Goal: Transaction & Acquisition: Register for event/course

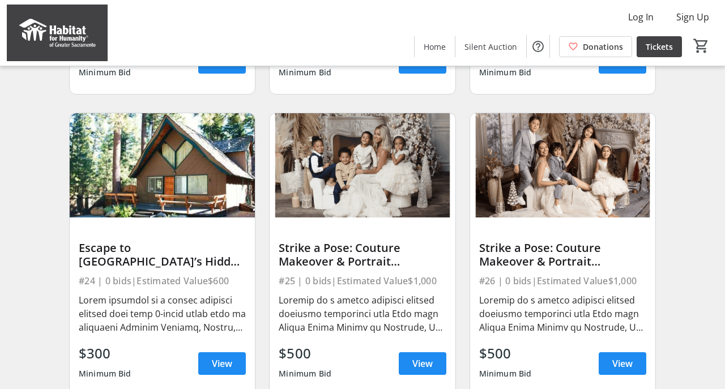
scroll to position [974, 0]
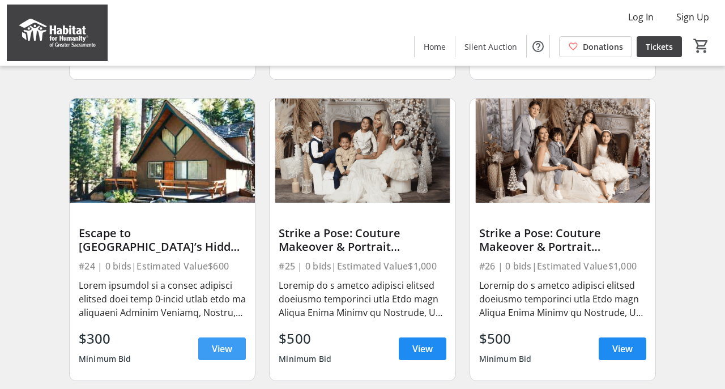
click at [219, 348] on span "View" at bounding box center [222, 349] width 20 height 14
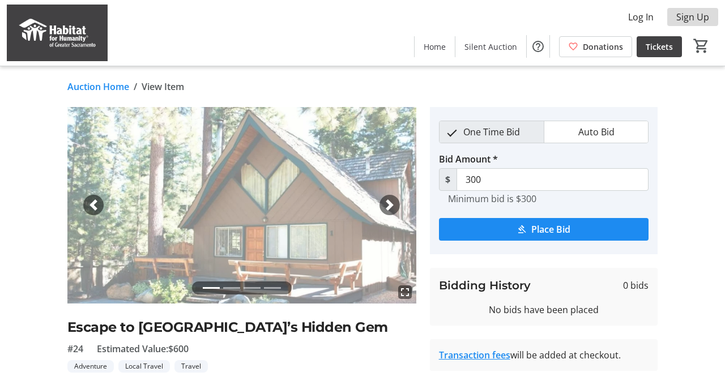
click at [686, 14] on span "Sign Up" at bounding box center [693, 17] width 33 height 14
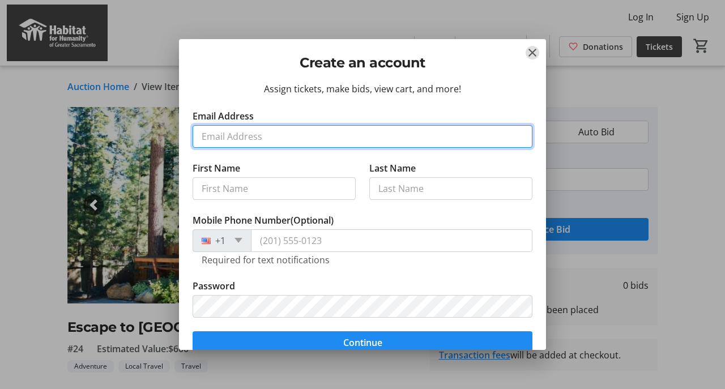
click at [293, 141] on input "Email Address" at bounding box center [363, 136] width 340 height 23
type input "[EMAIL_ADDRESS][DOMAIN_NAME]"
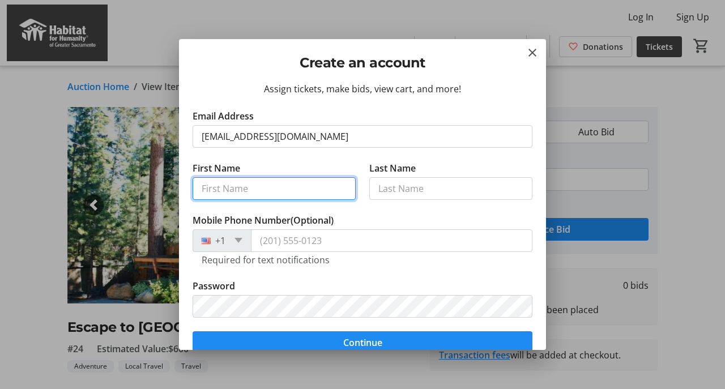
type input "Jack"
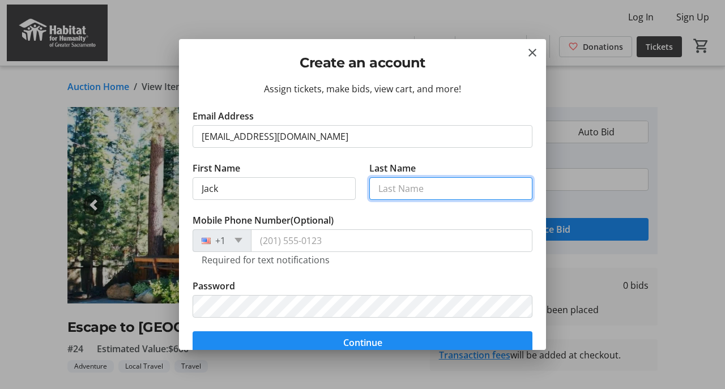
type input "[PERSON_NAME]"
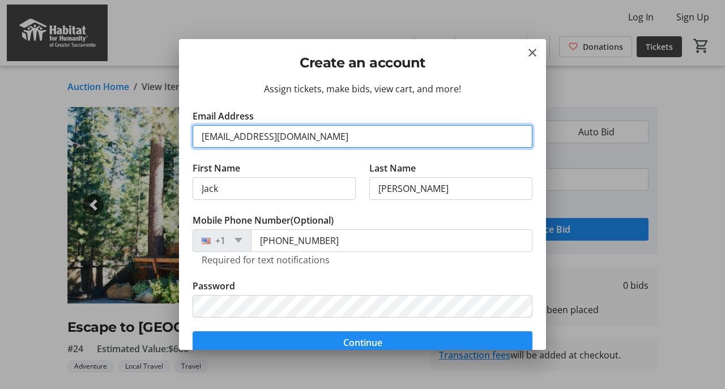
type input "[PHONE_NUMBER]"
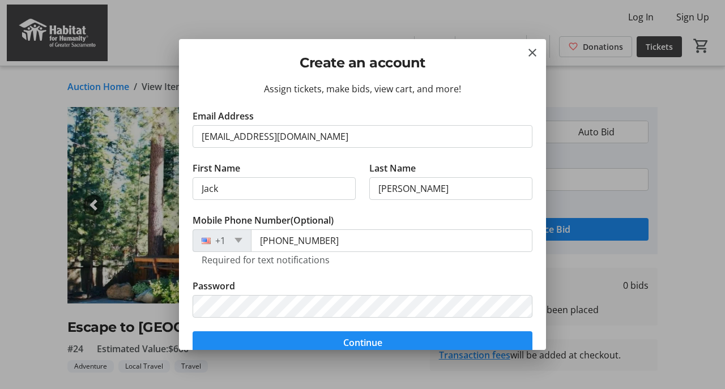
click at [256, 214] on label "Mobile Phone Number (Optional)" at bounding box center [263, 221] width 141 height 14
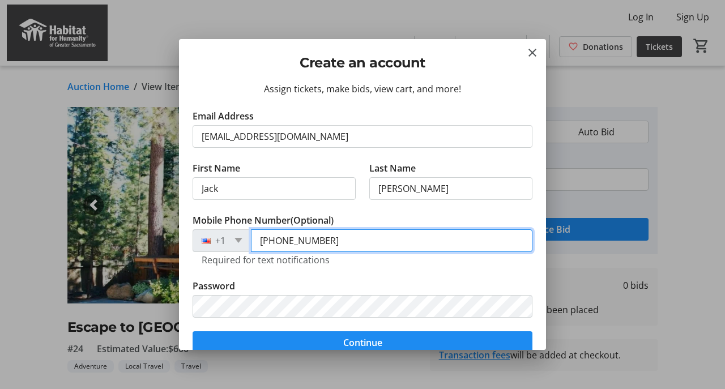
click at [256, 230] on input "[PHONE_NUMBER]" at bounding box center [392, 241] width 282 height 23
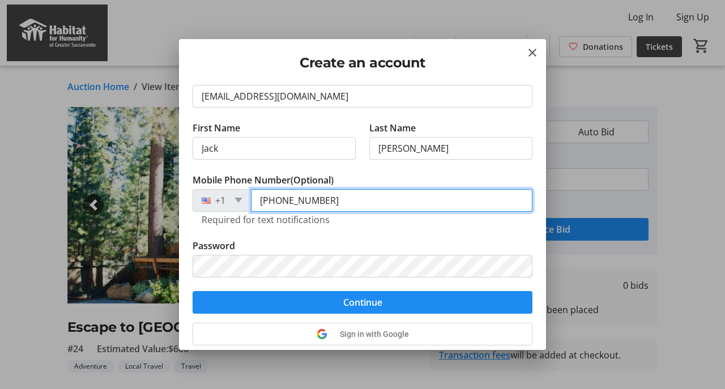
scroll to position [64, 0]
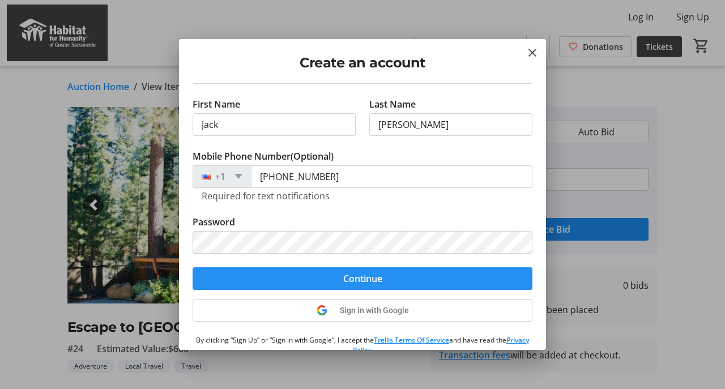
click at [273, 279] on span "submit" at bounding box center [363, 278] width 340 height 27
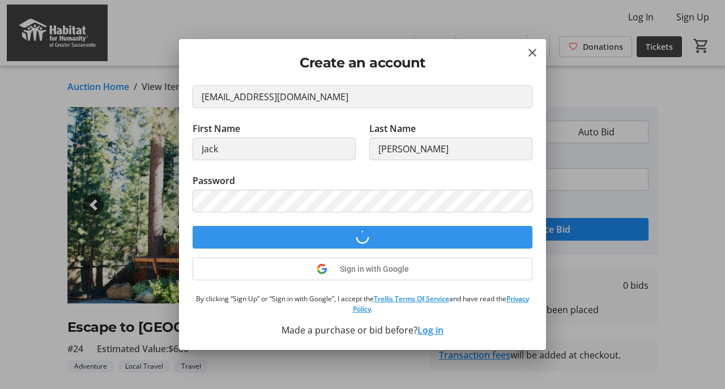
scroll to position [40, 0]
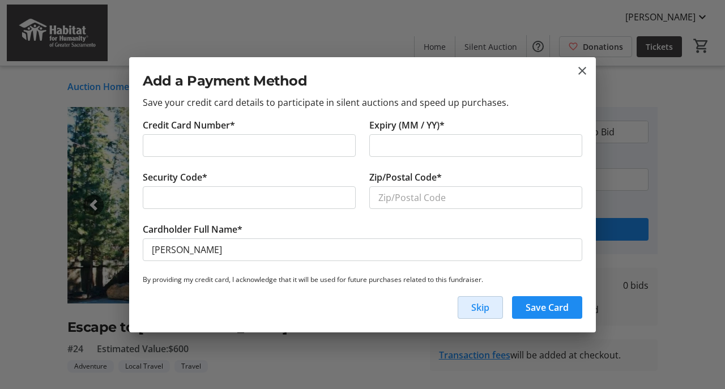
click at [481, 310] on span "Skip" at bounding box center [481, 308] width 18 height 14
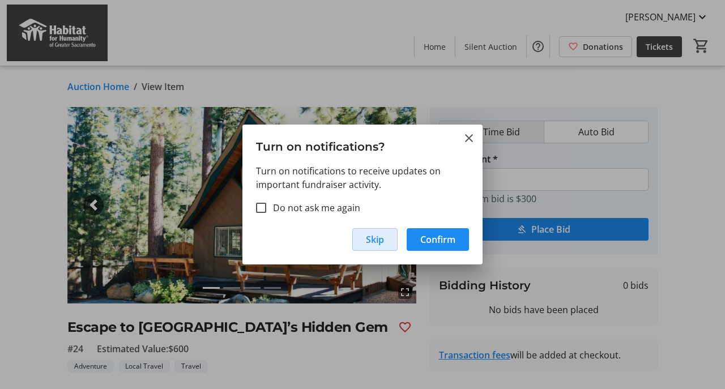
click at [371, 237] on span "Skip" at bounding box center [375, 240] width 18 height 14
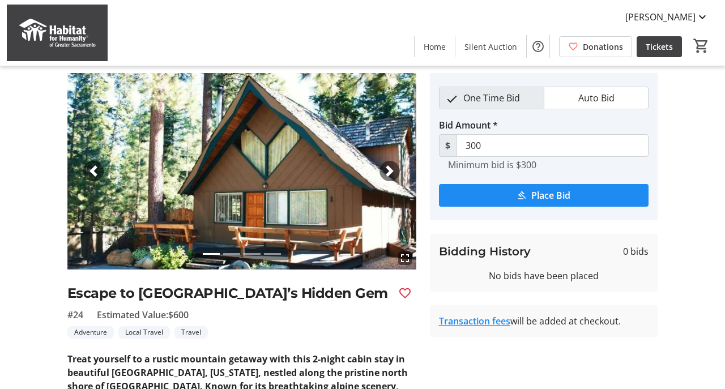
scroll to position [0, 0]
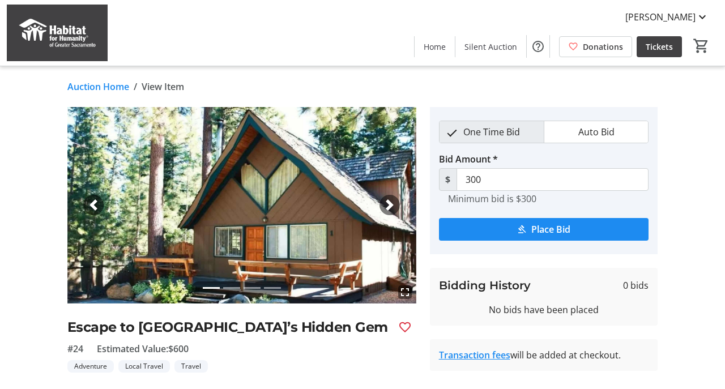
click at [82, 90] on link "Auction Home" at bounding box center [98, 87] width 62 height 14
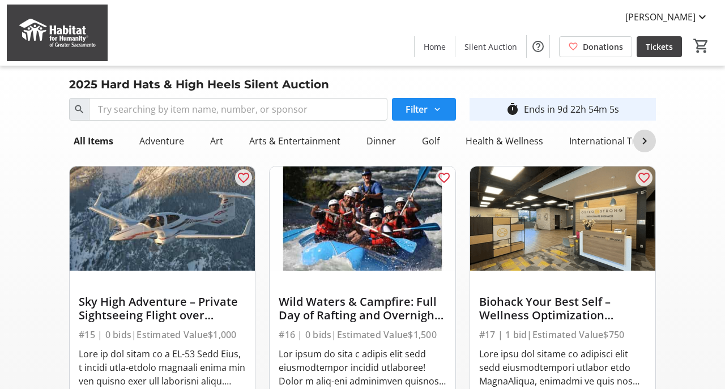
click at [645, 137] on mat-icon at bounding box center [645, 141] width 14 height 14
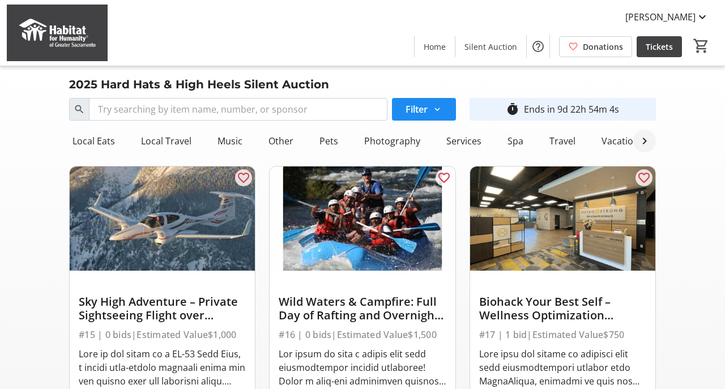
scroll to position [0, 790]
click at [643, 141] on mat-icon at bounding box center [645, 141] width 14 height 14
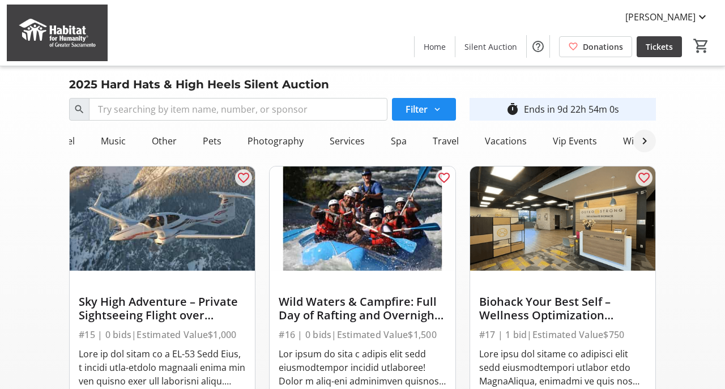
scroll to position [0, 884]
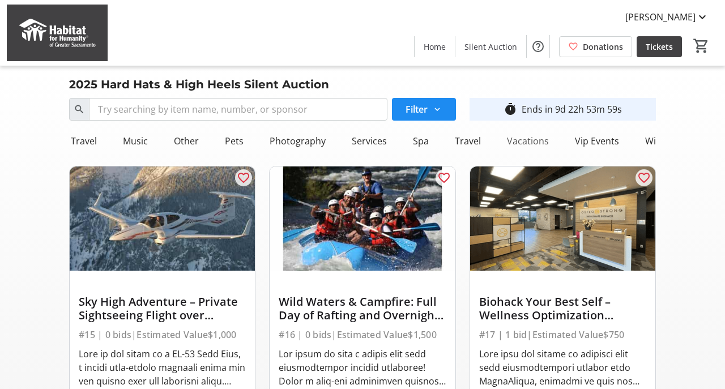
click at [519, 143] on div "Vacations" at bounding box center [528, 141] width 51 height 23
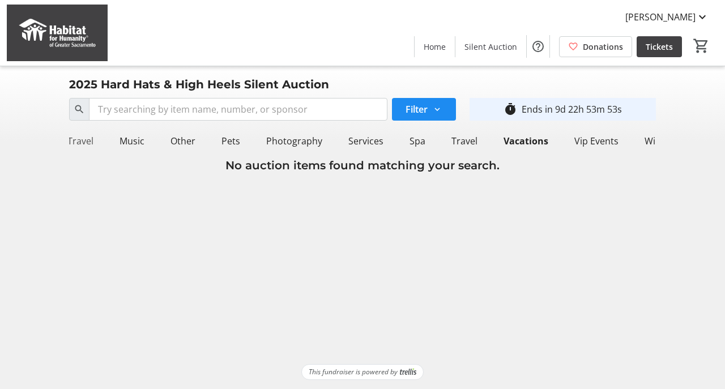
click at [70, 143] on div "Local Travel" at bounding box center [69, 141] width 60 height 23
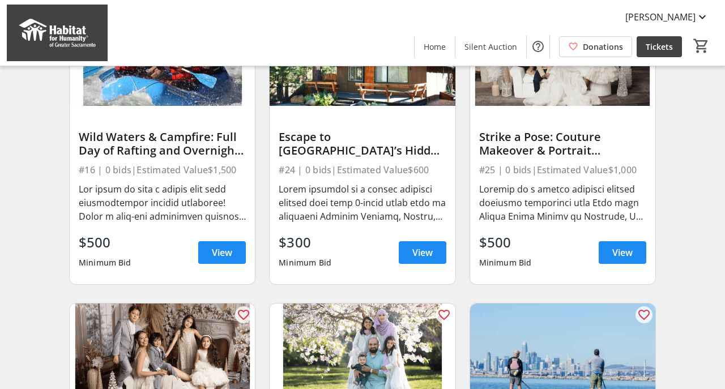
scroll to position [163, 0]
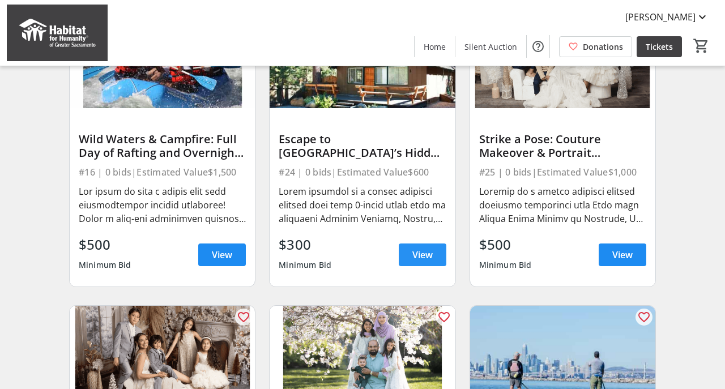
click at [433, 247] on span at bounding box center [423, 254] width 48 height 27
